Goal: Find specific page/section: Find specific page/section

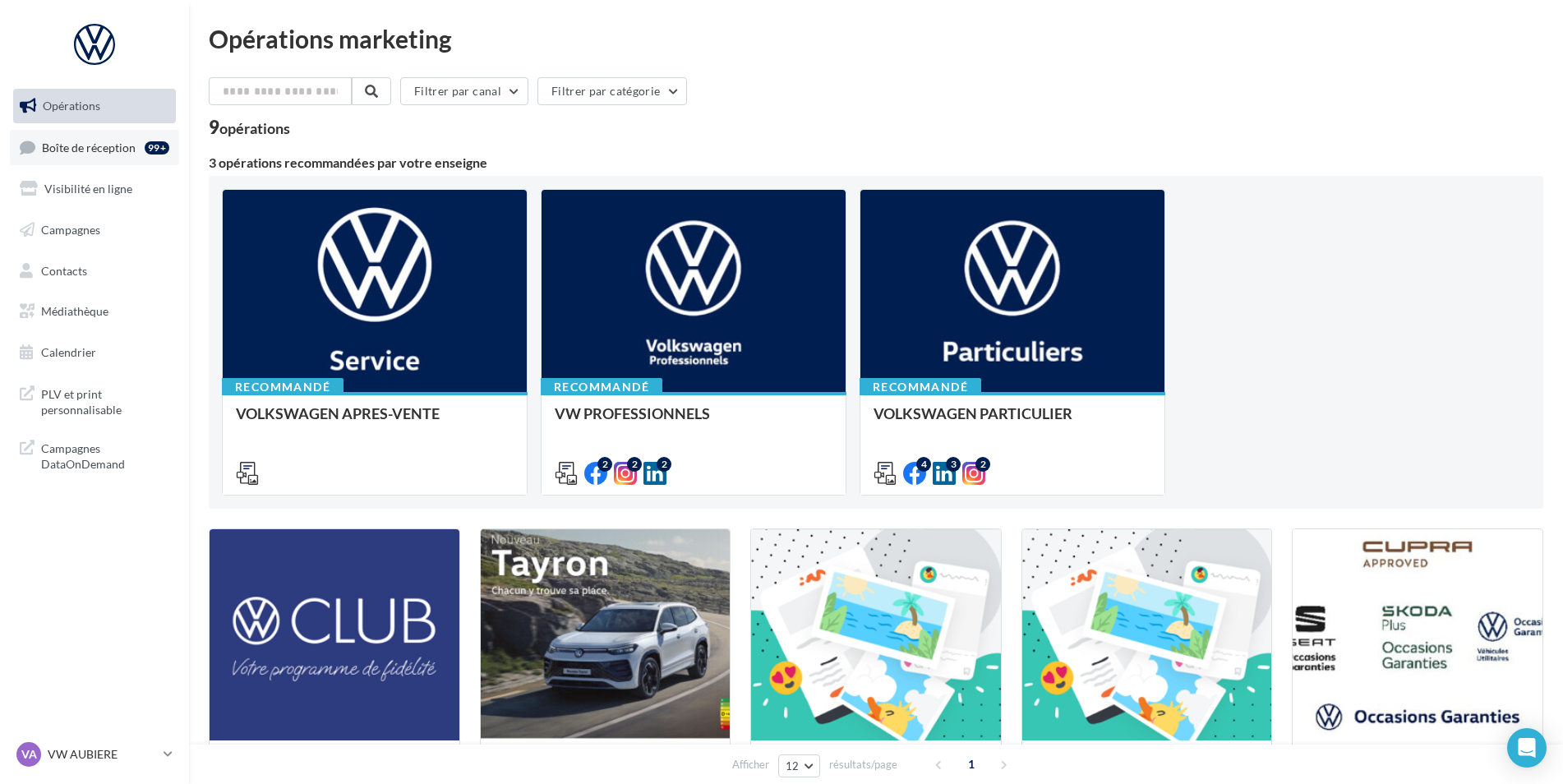
click at [127, 140] on span "Boîte de réception" at bounding box center [89, 147] width 94 height 14
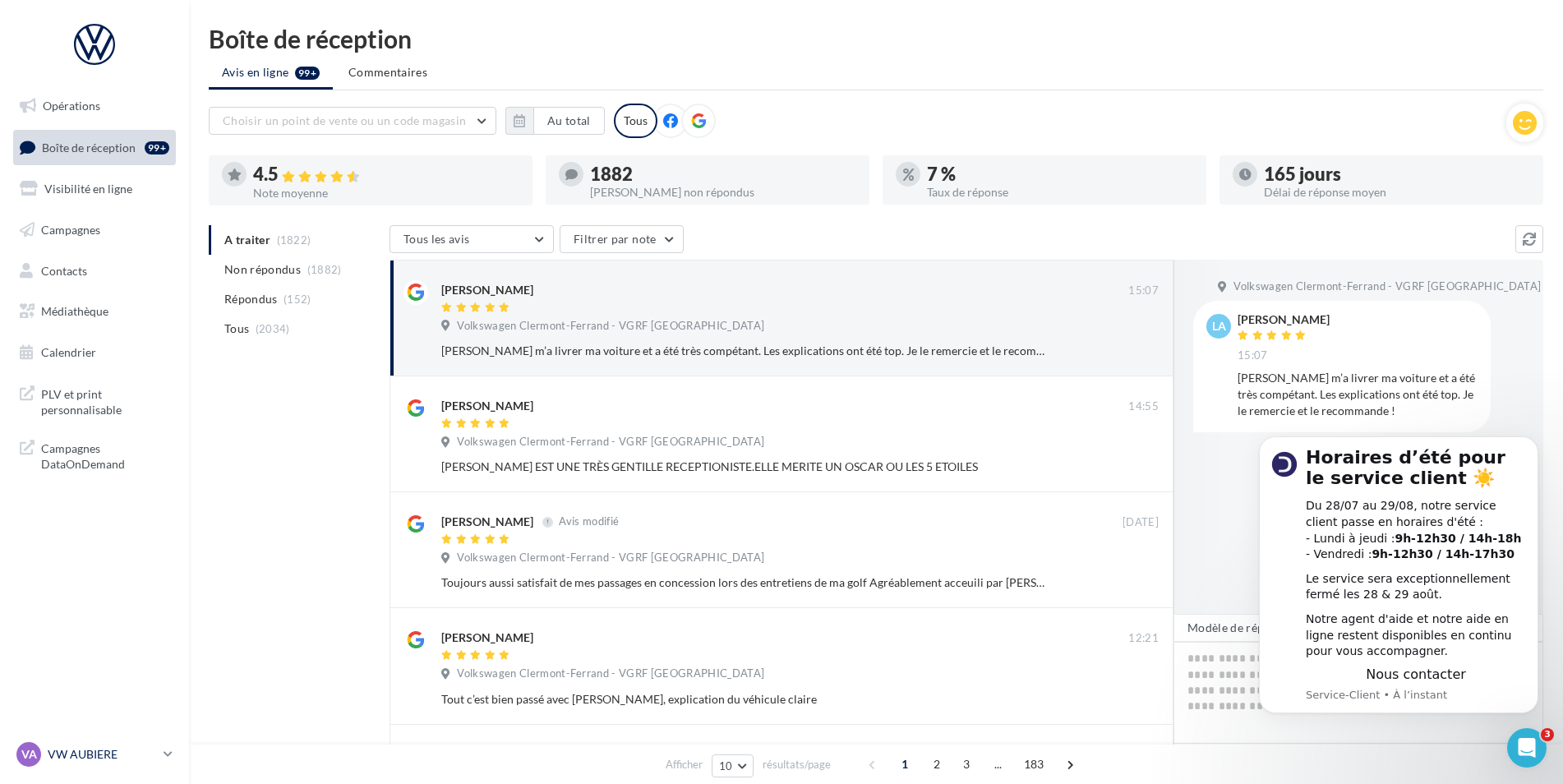
click at [113, 752] on p "VW AUBIERE" at bounding box center [102, 754] width 109 height 17
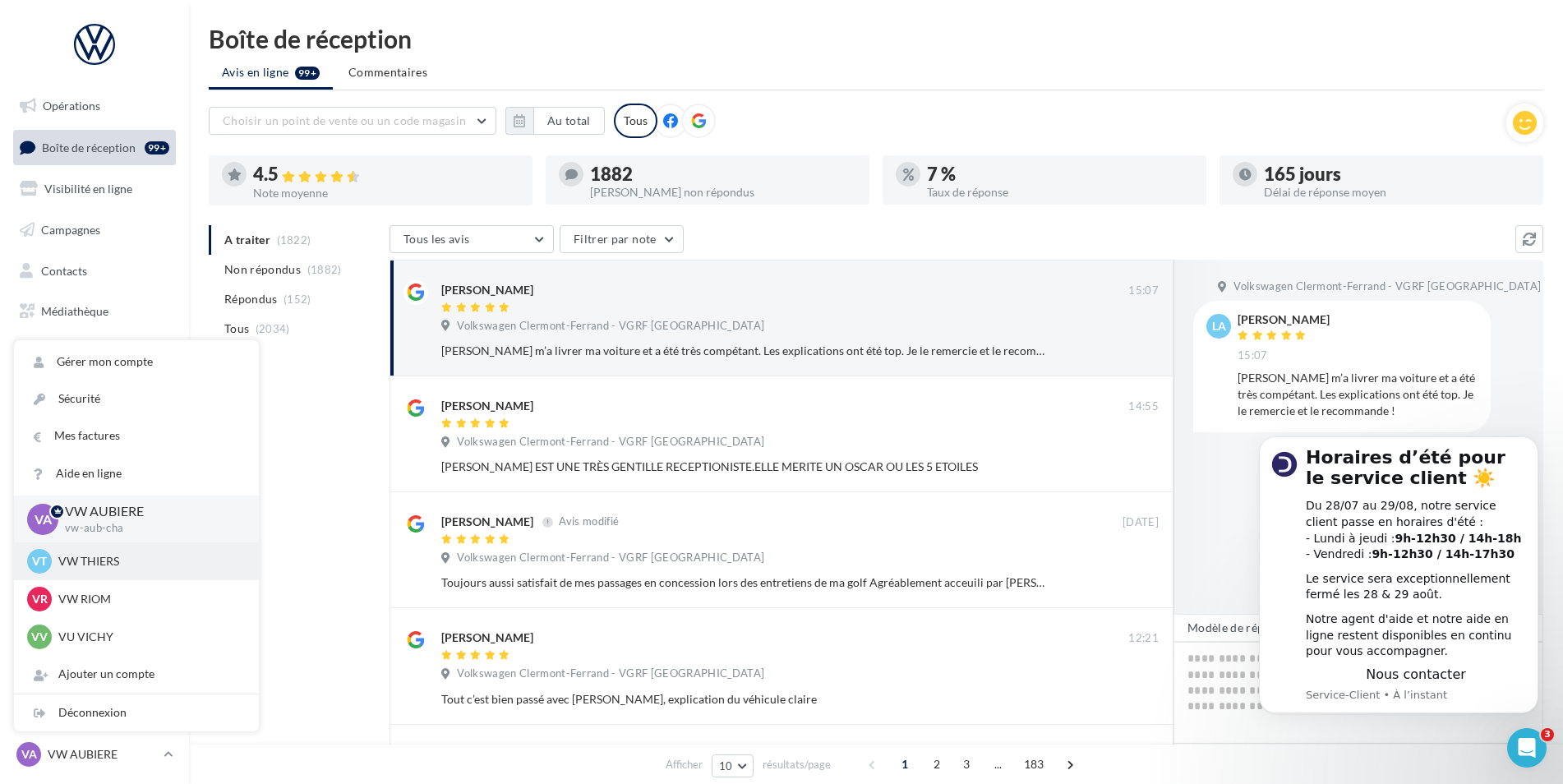
click at [112, 549] on div "VT VW THIERS vw-thie-cha" at bounding box center [137, 561] width 219 height 25
